Goal: Find specific page/section: Find specific page/section

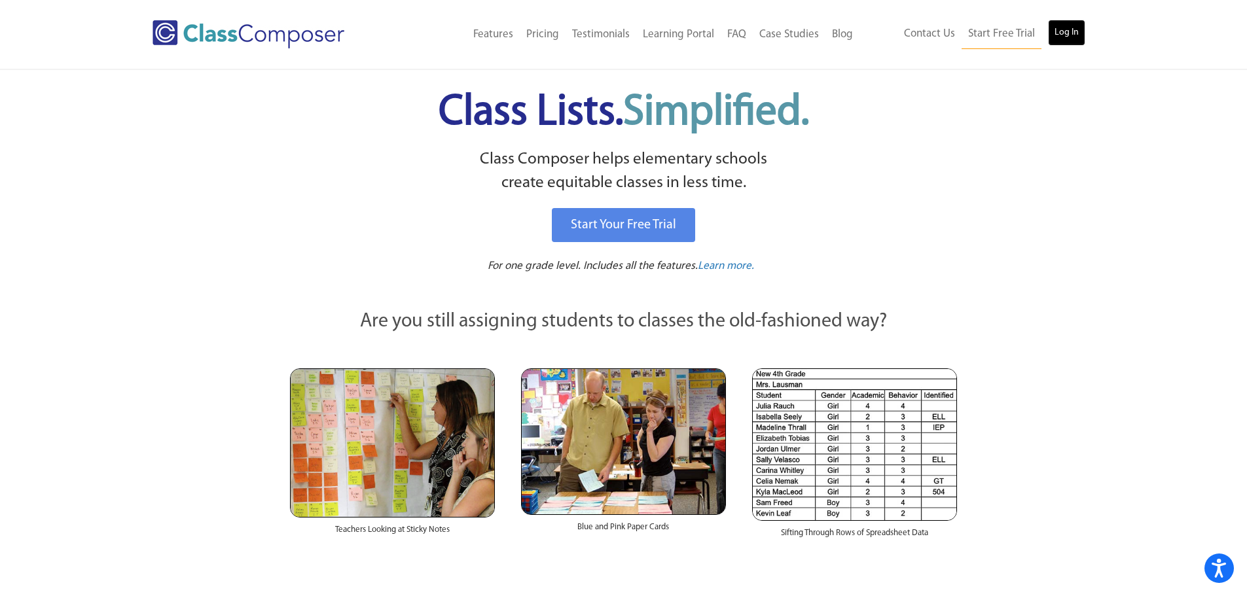
click at [1066, 31] on link "Log In" at bounding box center [1066, 33] width 37 height 26
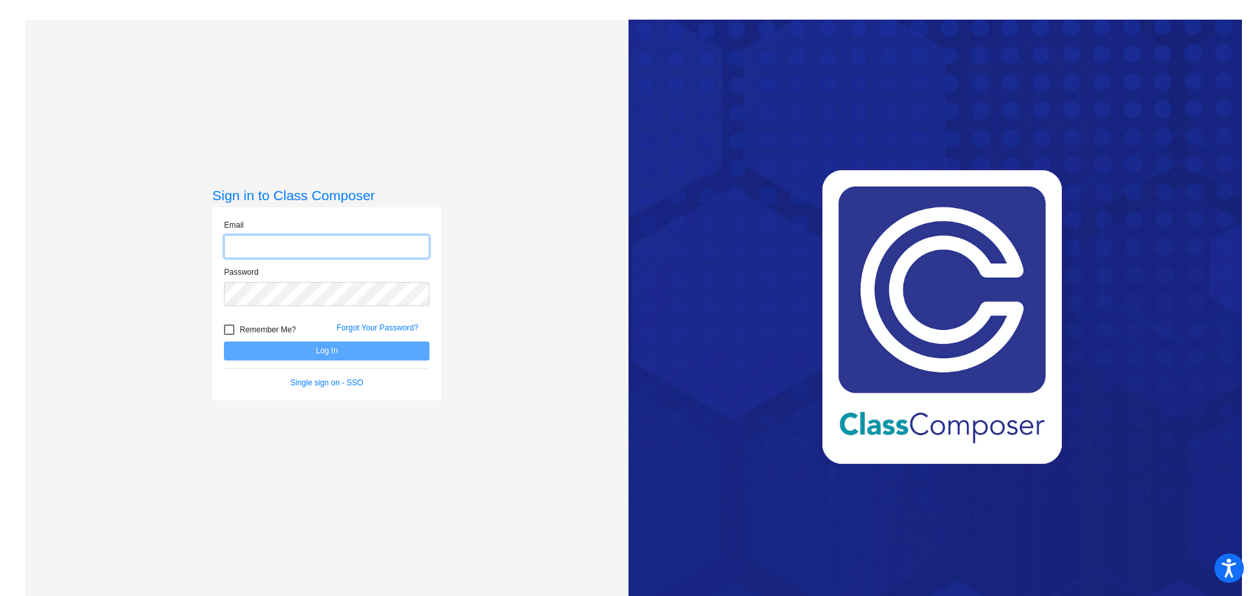
type input "geisickj@frontieracademy.net"
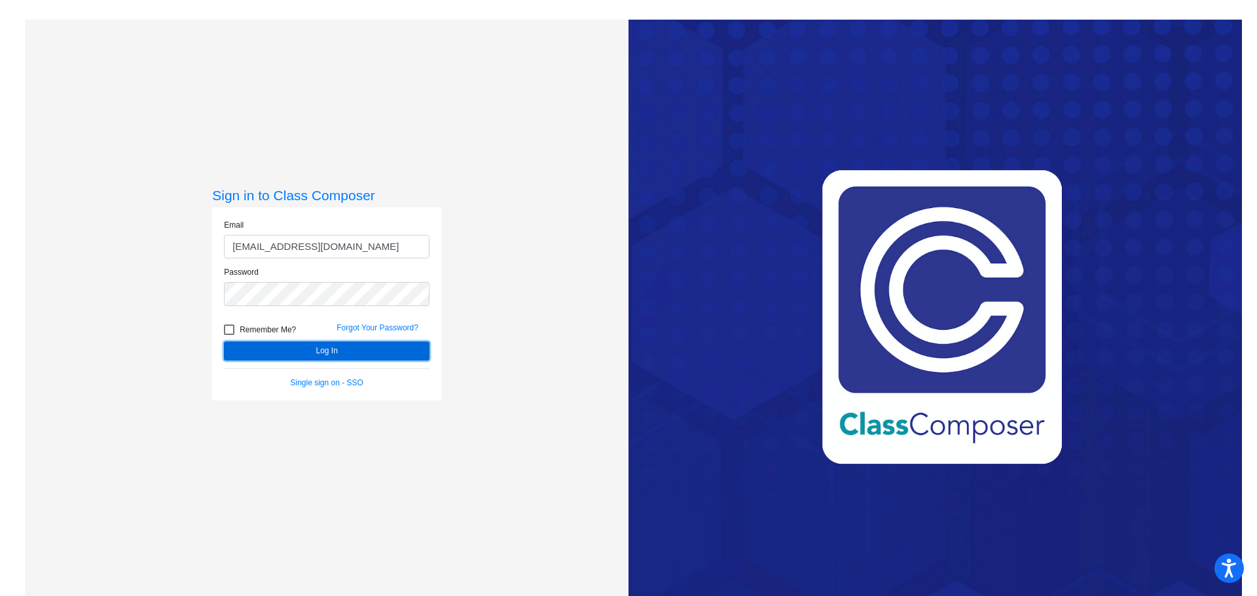
click at [334, 351] on button "Log In" at bounding box center [327, 351] width 206 height 19
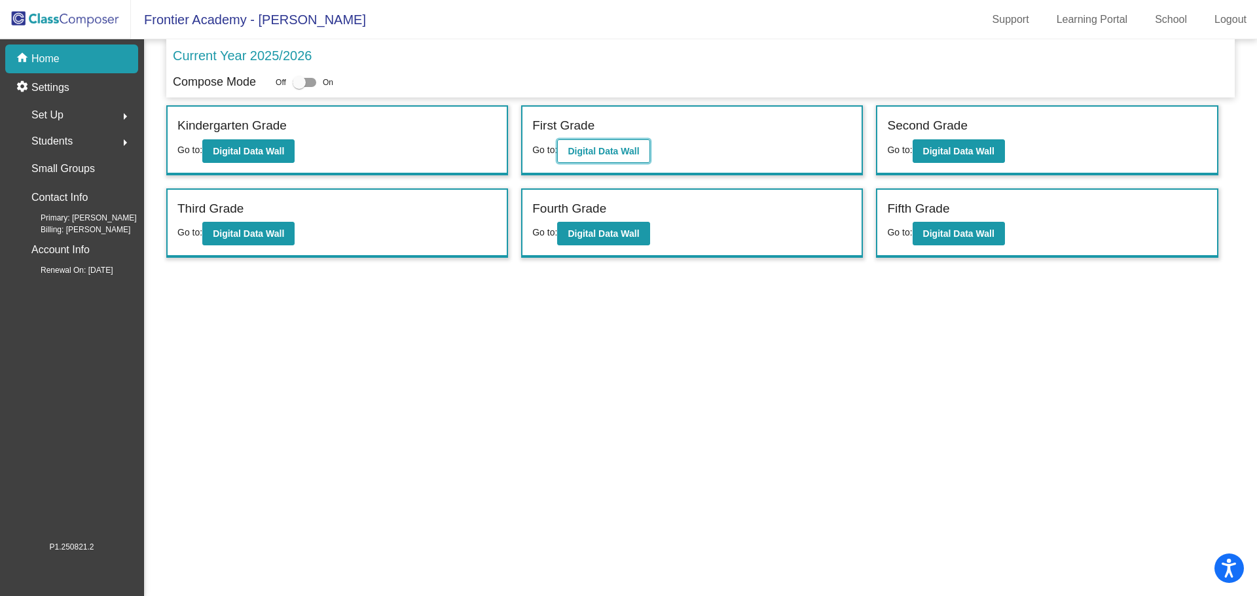
click at [620, 153] on b "Digital Data Wall" at bounding box center [603, 151] width 71 height 10
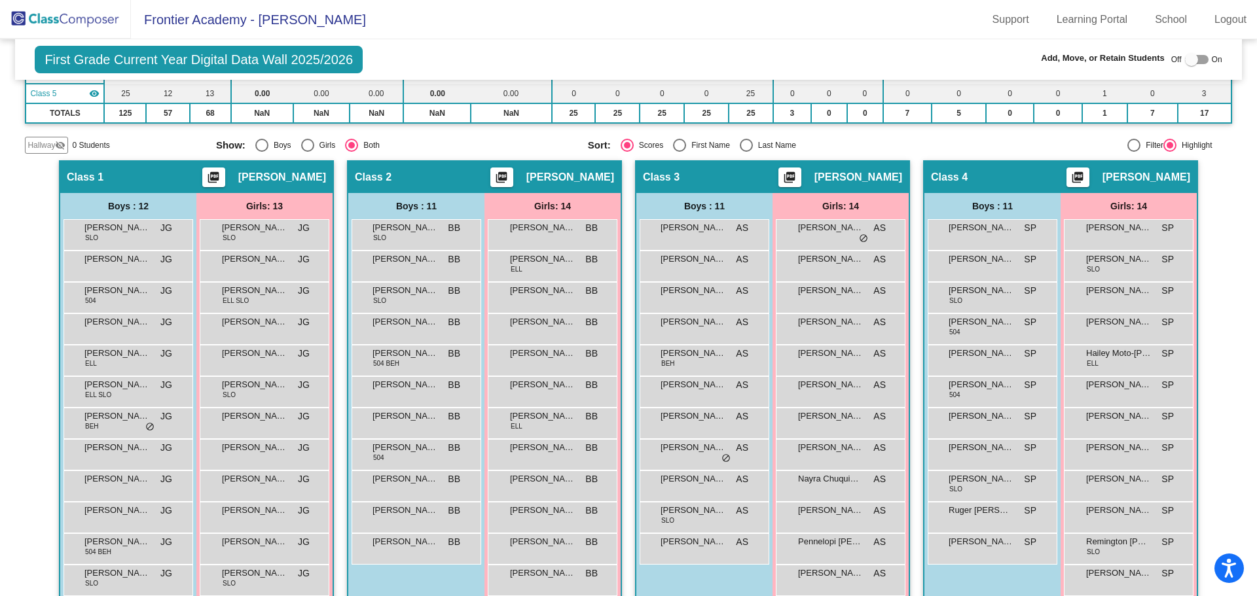
scroll to position [196, 0]
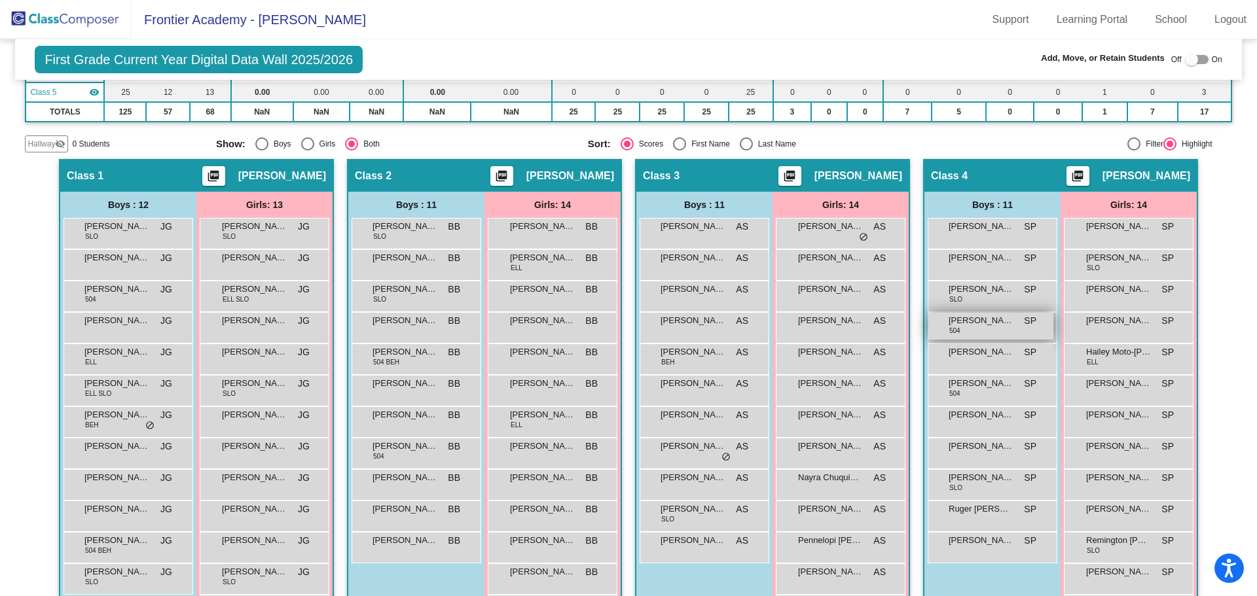
click at [975, 328] on div "Kaysen Cadarette 504 SP lock do_not_disturb_alt" at bounding box center [990, 326] width 125 height 27
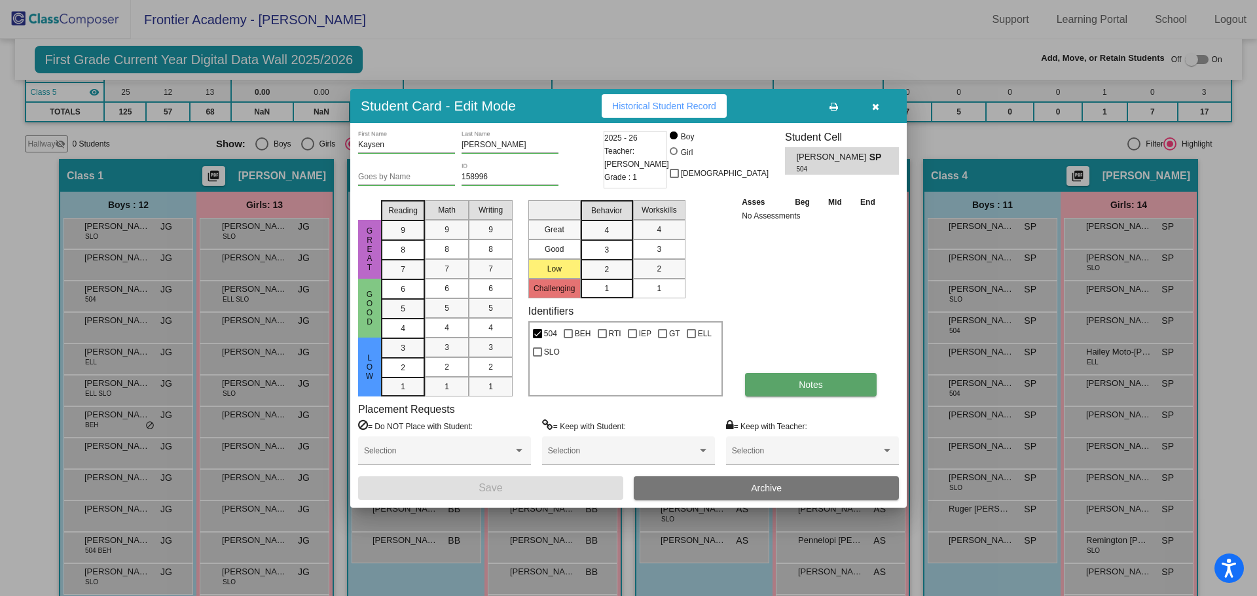
click at [814, 386] on span "Notes" at bounding box center [811, 385] width 24 height 10
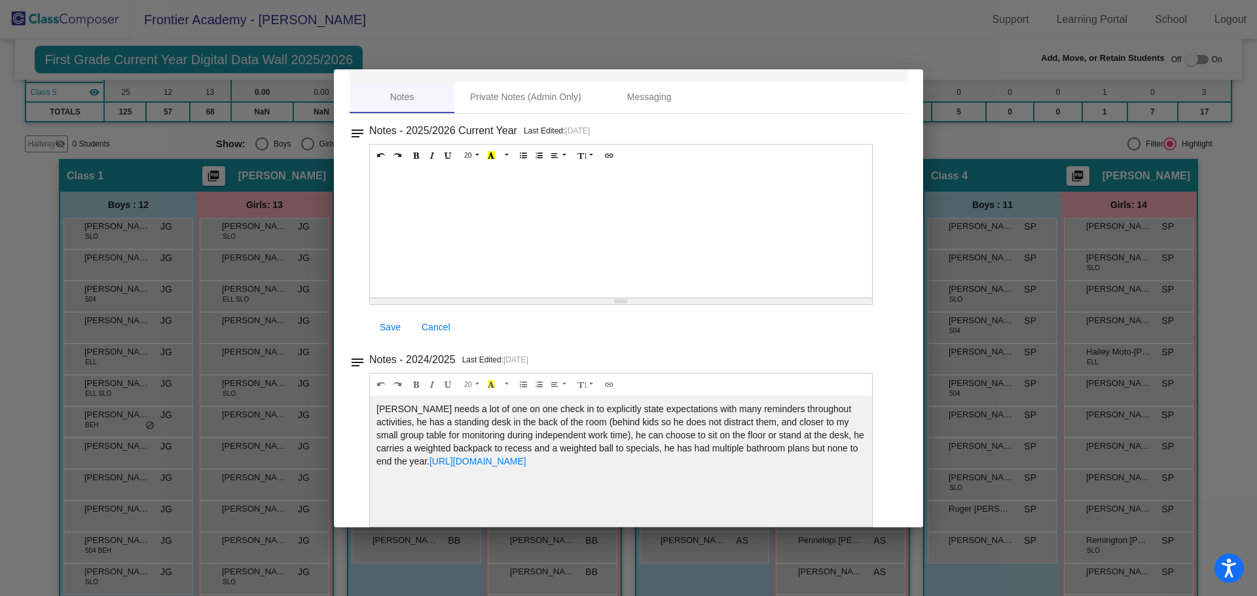
scroll to position [65, 0]
